Goal: Task Accomplishment & Management: Use online tool/utility

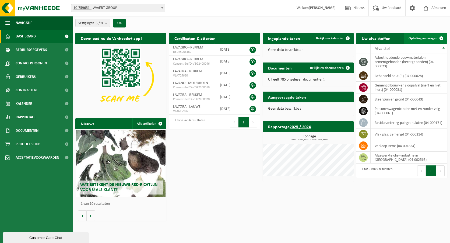
click at [418, 37] on span "Ophaling aanvragen" at bounding box center [422, 38] width 29 height 3
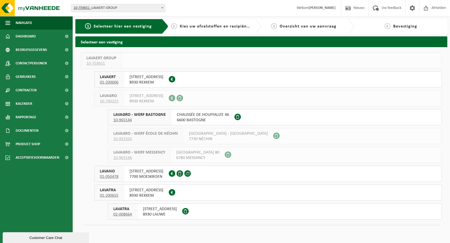
click at [162, 209] on span "AALBEEKSESTEENWEG 25" at bounding box center [160, 208] width 34 height 5
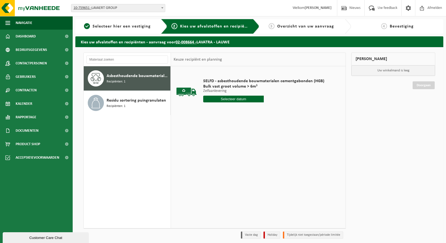
click at [123, 80] on span "Recipiënten: 1" at bounding box center [115, 81] width 19 height 5
click at [235, 98] on input "text" at bounding box center [233, 98] width 61 height 7
click at [226, 165] on div "27" at bounding box center [226, 163] width 9 height 9
type input "Van [DATE]"
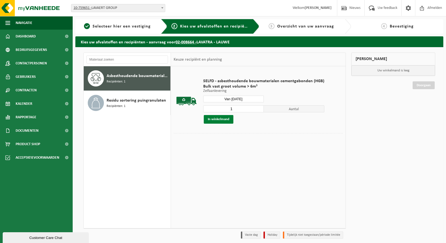
click at [223, 119] on button "In winkelmand" at bounding box center [219, 119] width 30 height 9
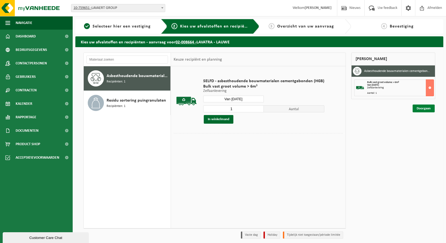
click at [418, 108] on link "Doorgaan" at bounding box center [423, 108] width 22 height 8
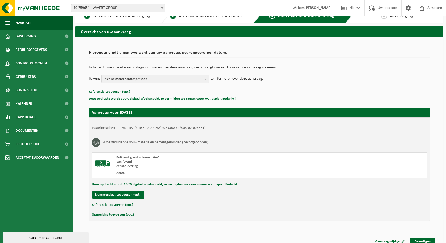
scroll to position [16, 0]
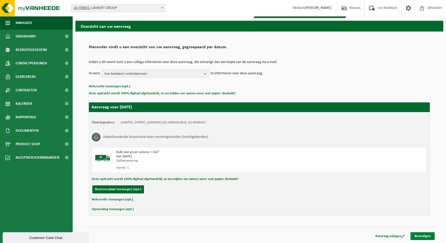
click at [430, 237] on link "Bevestigen" at bounding box center [422, 236] width 24 height 8
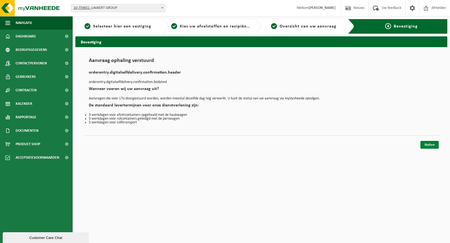
click at [428, 144] on link "Sluiten" at bounding box center [429, 145] width 18 height 8
